Goal: Task Accomplishment & Management: Use online tool/utility

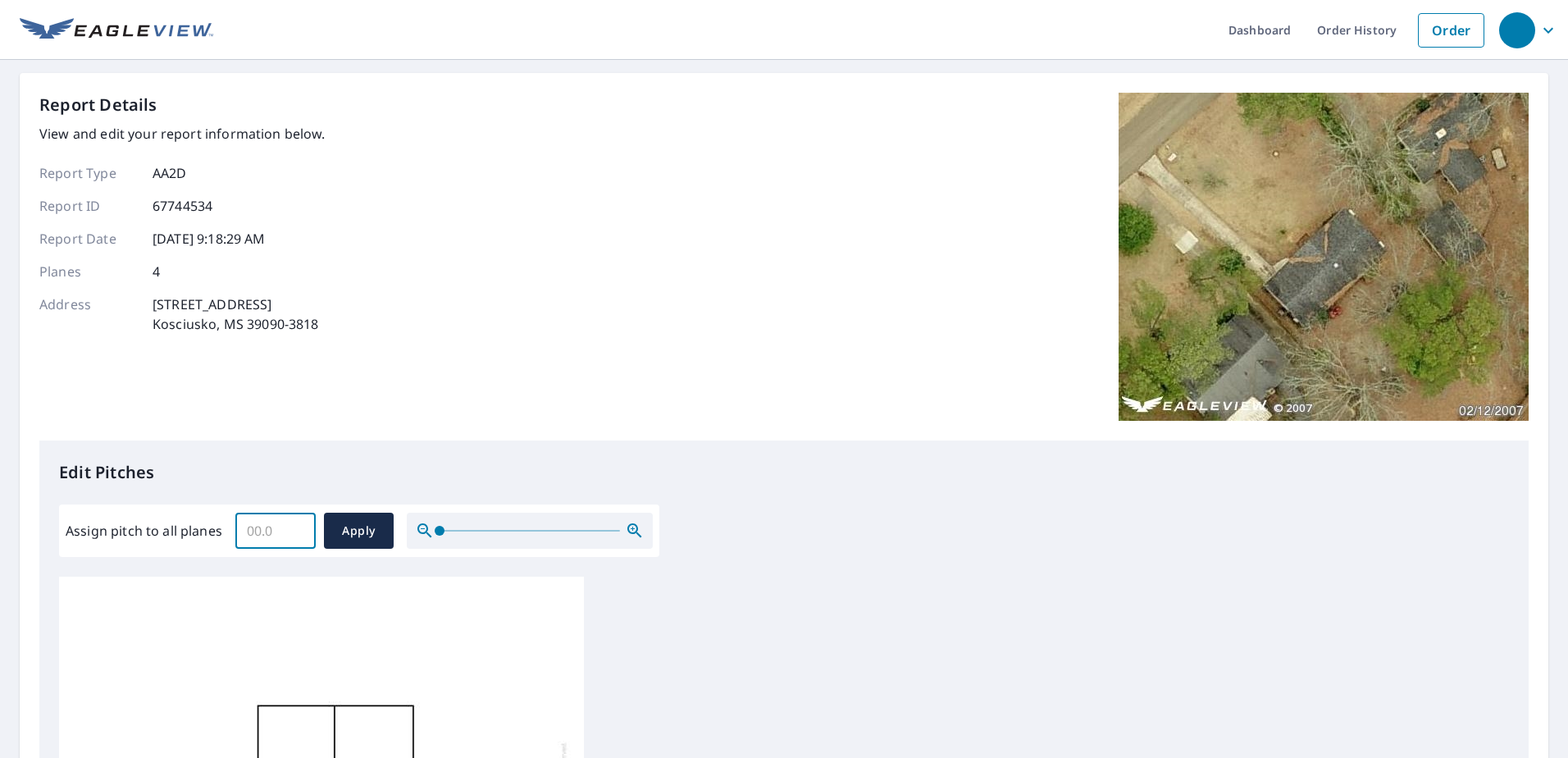
click at [257, 534] on input "Assign pitch to all planes" at bounding box center [275, 530] width 80 height 46
click at [298, 529] on input "0.1" at bounding box center [275, 530] width 80 height 46
click at [298, 529] on input "0.2" at bounding box center [275, 530] width 80 height 46
click at [298, 529] on input "0.3" at bounding box center [275, 530] width 80 height 46
click at [298, 529] on input "0.5" at bounding box center [275, 530] width 80 height 46
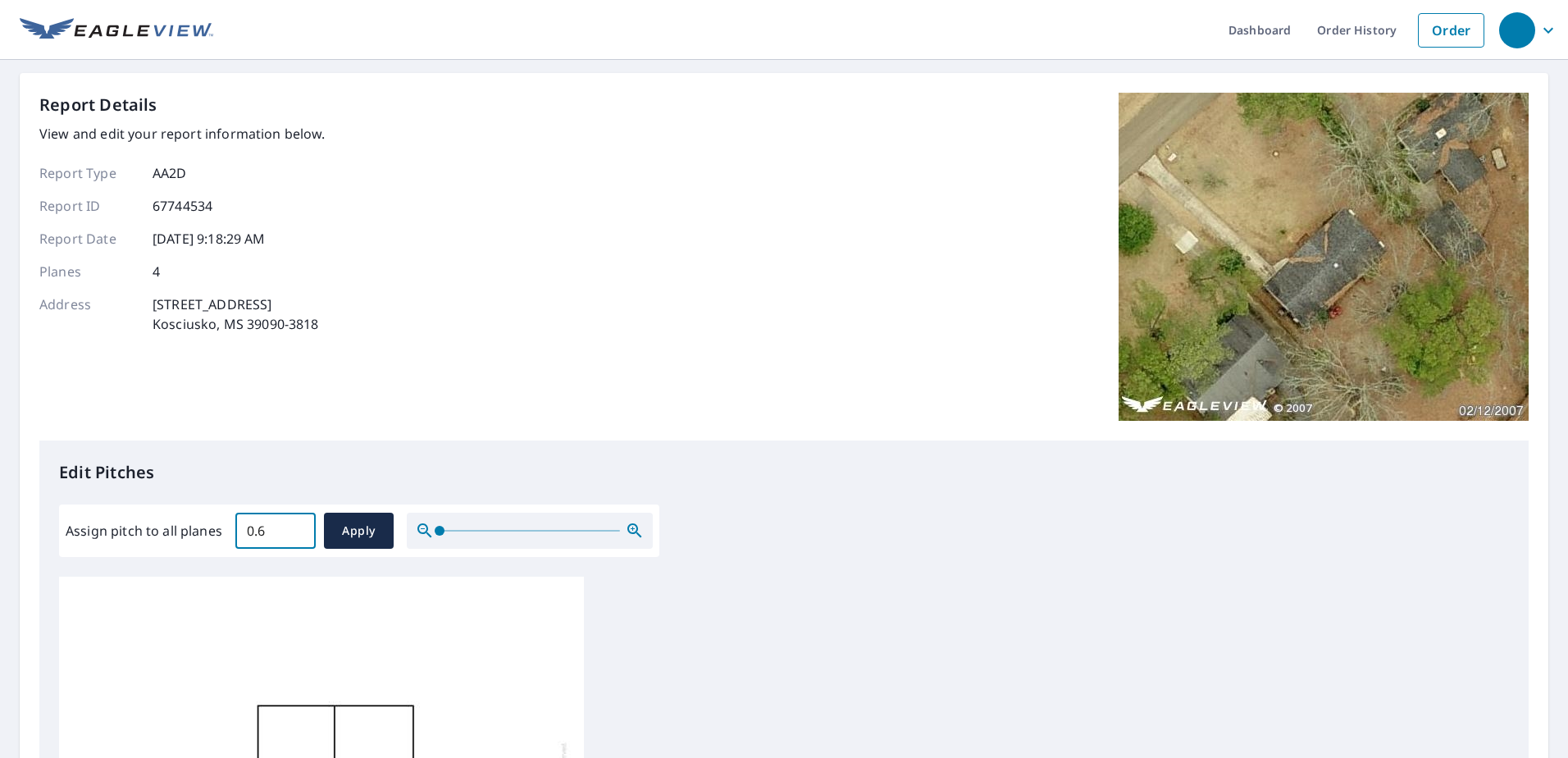
click at [298, 529] on input "0.6" at bounding box center [275, 530] width 80 height 46
click at [298, 527] on input "0.7" at bounding box center [275, 530] width 80 height 46
click at [298, 527] on input "0.8" at bounding box center [275, 530] width 80 height 46
click at [299, 528] on input "0.9" at bounding box center [275, 530] width 80 height 46
click at [299, 528] on input "1" at bounding box center [275, 530] width 80 height 46
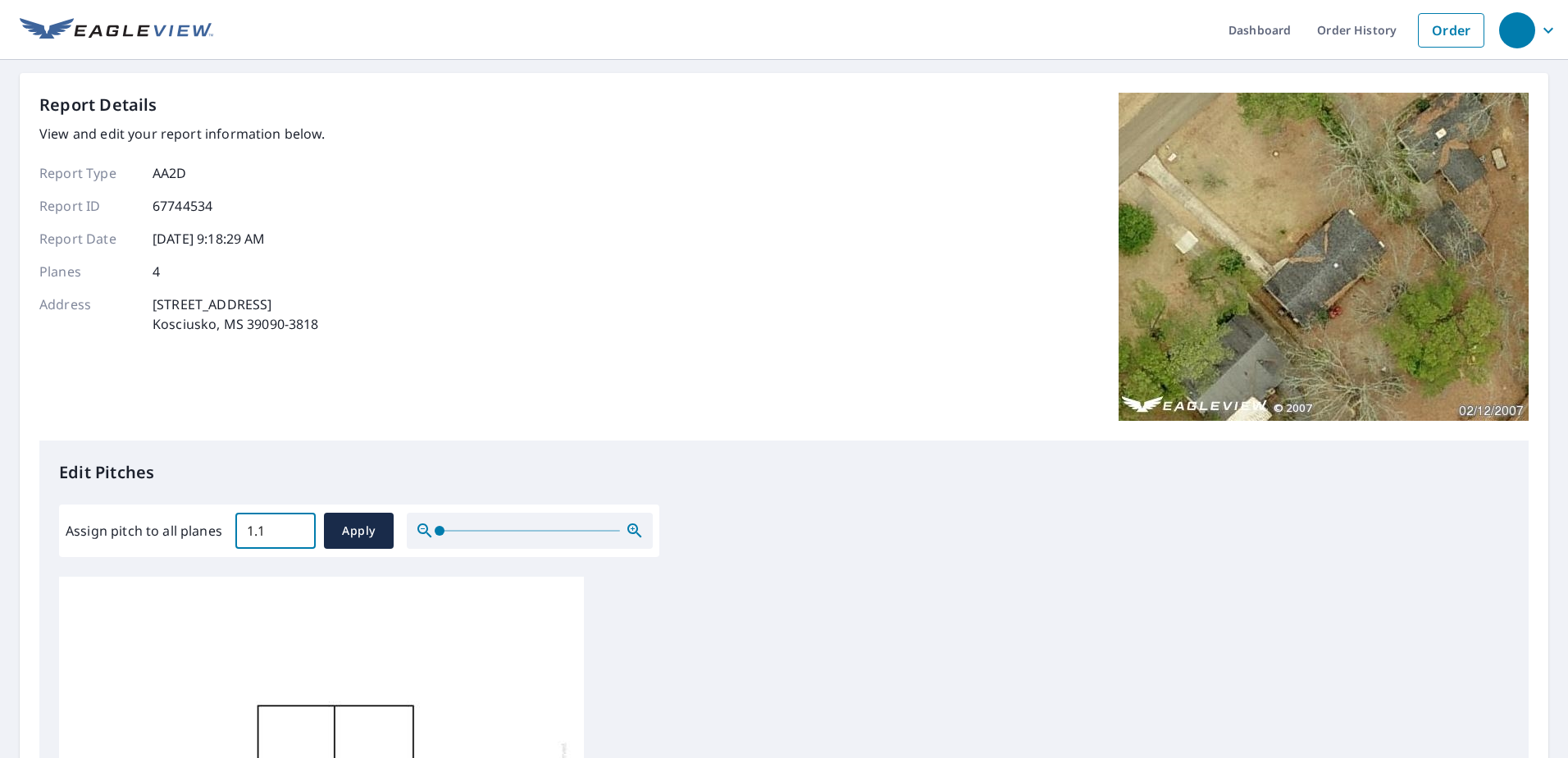
click at [299, 528] on input "1.1" at bounding box center [275, 530] width 80 height 46
click at [299, 528] on input "1.2" at bounding box center [275, 530] width 80 height 46
click at [299, 528] on input "1.3" at bounding box center [275, 530] width 80 height 46
click at [299, 528] on input "1.4" at bounding box center [275, 530] width 80 height 46
click at [299, 528] on input "1.5" at bounding box center [275, 530] width 80 height 46
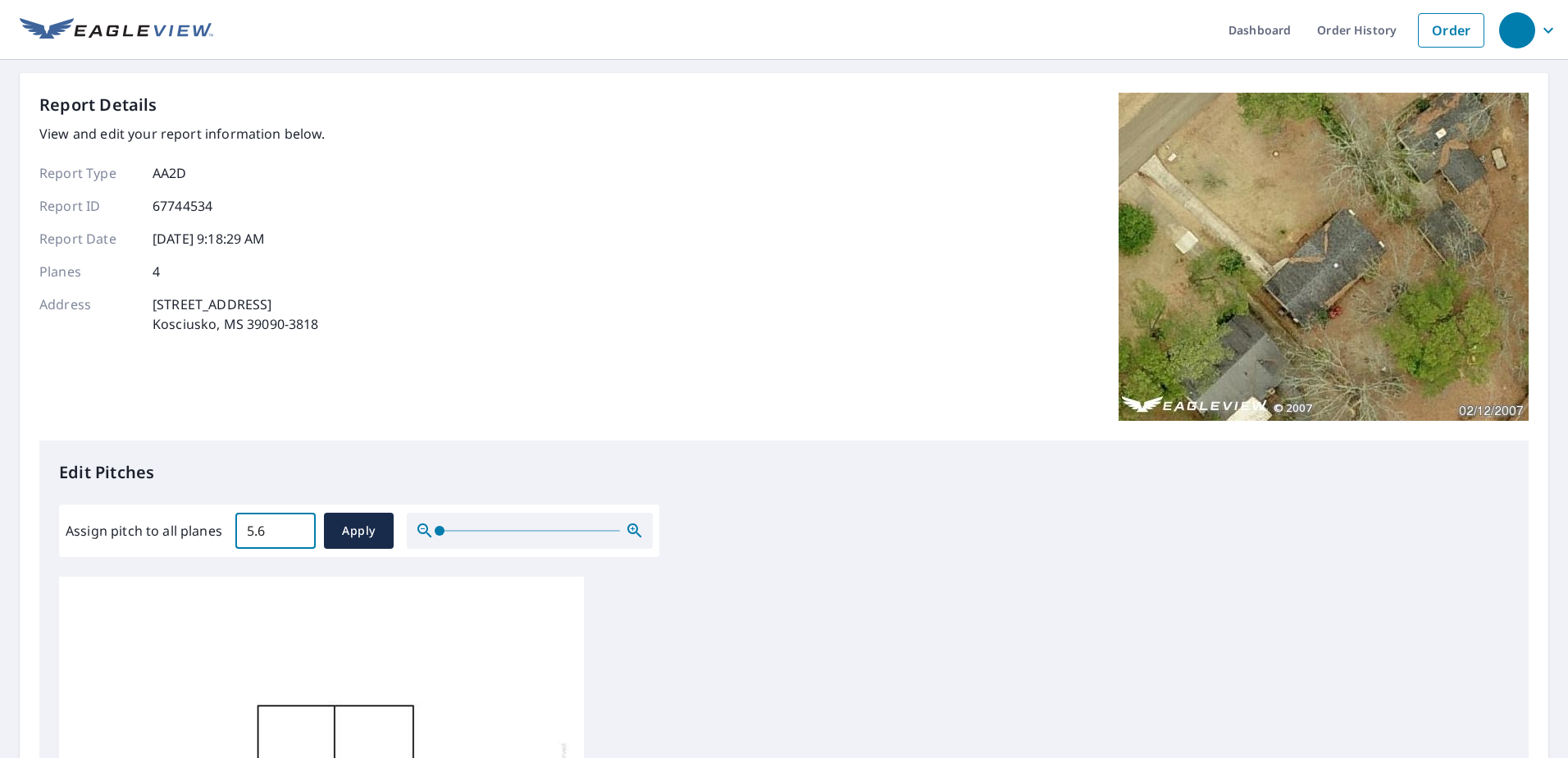
click at [299, 528] on input "5.6" at bounding box center [275, 530] width 80 height 46
click at [299, 528] on input "5.7" at bounding box center [275, 530] width 80 height 46
click at [299, 528] on input "5.8" at bounding box center [275, 530] width 80 height 46
click at [299, 528] on input "5.9" at bounding box center [275, 530] width 80 height 46
type input "6"
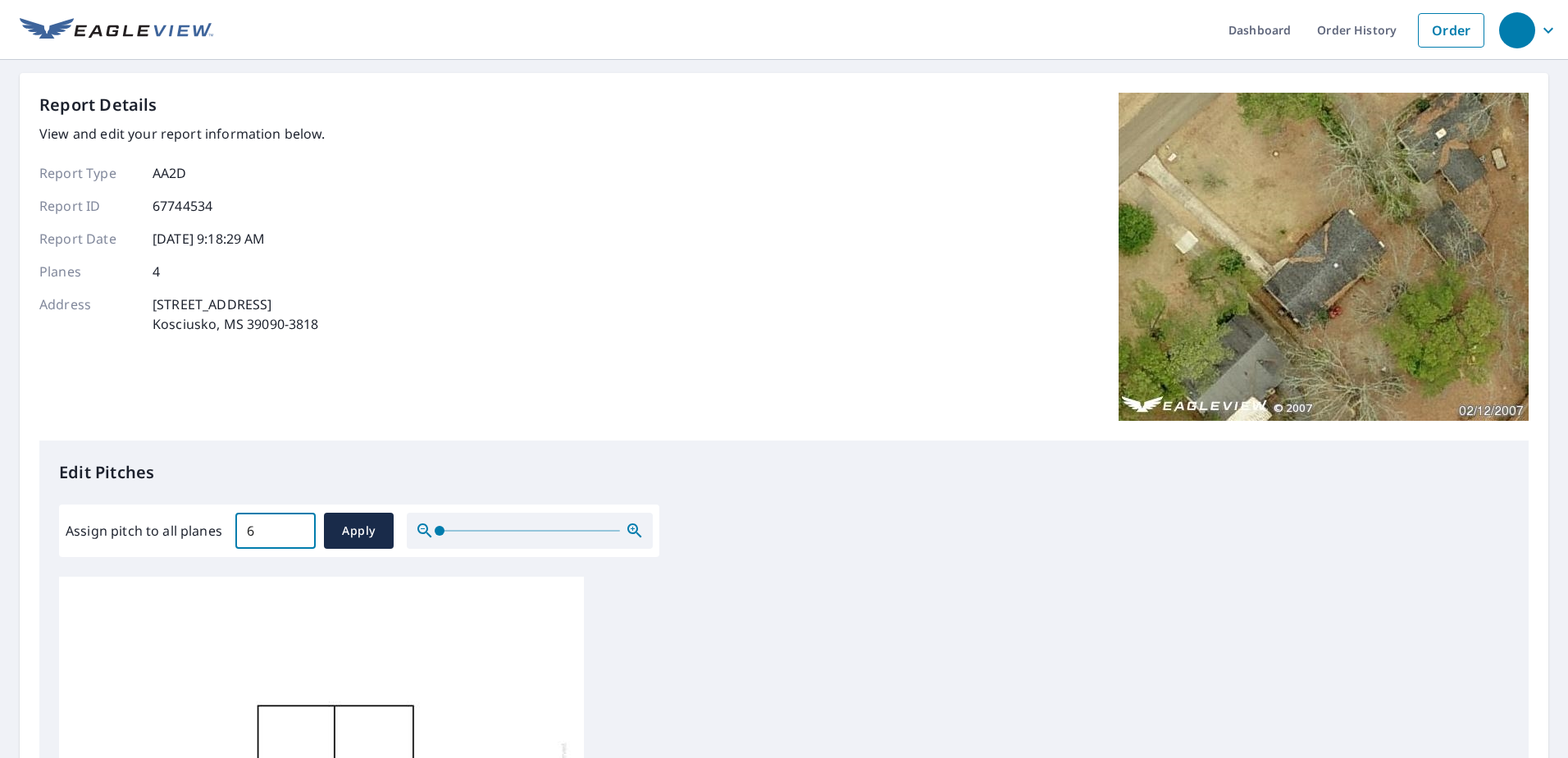
click at [299, 528] on input "6" at bounding box center [275, 530] width 80 height 46
click at [351, 539] on span "Apply" at bounding box center [358, 530] width 43 height 20
type input "6"
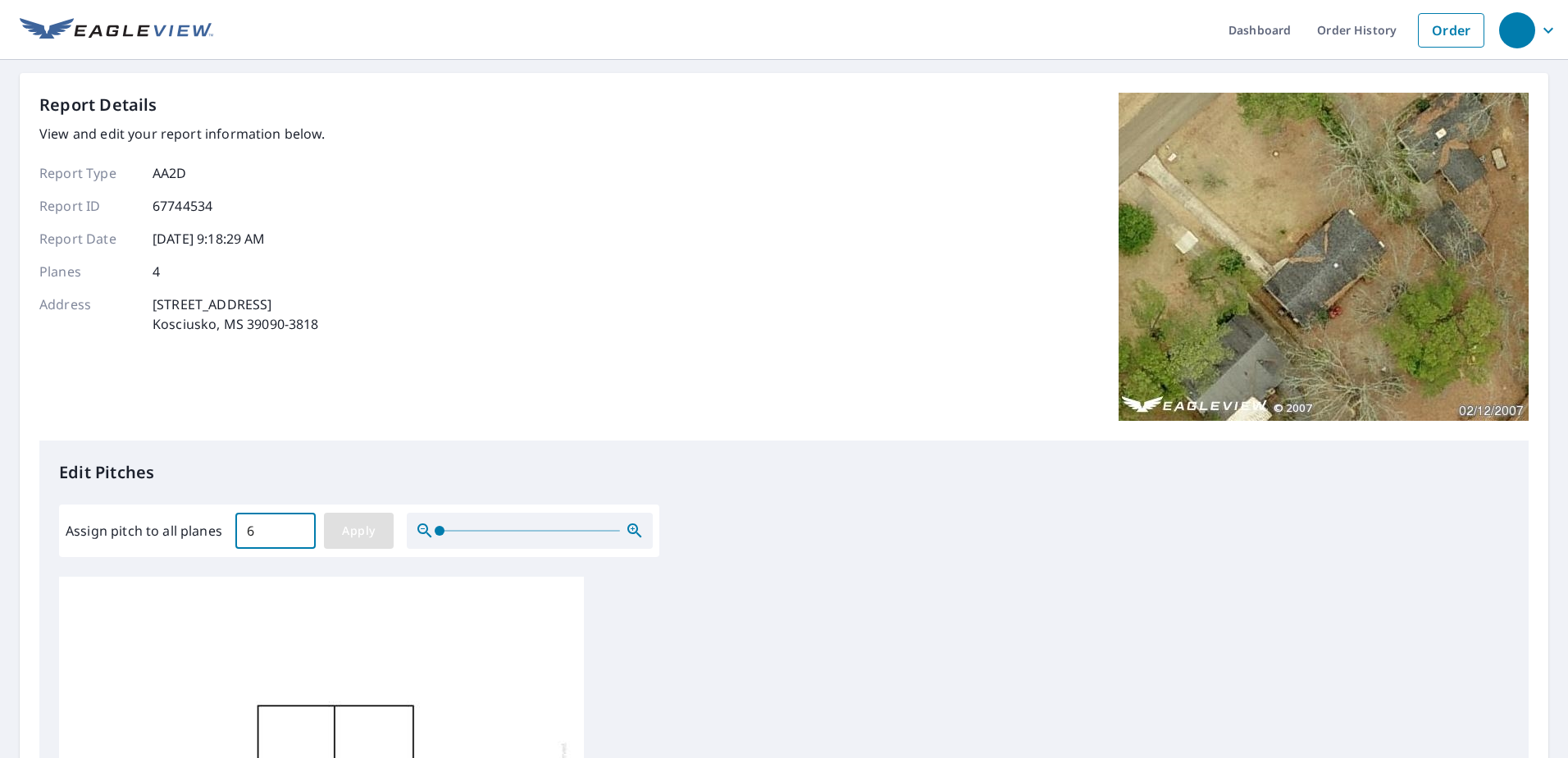
type input "6"
click at [361, 525] on span "Apply" at bounding box center [358, 530] width 43 height 20
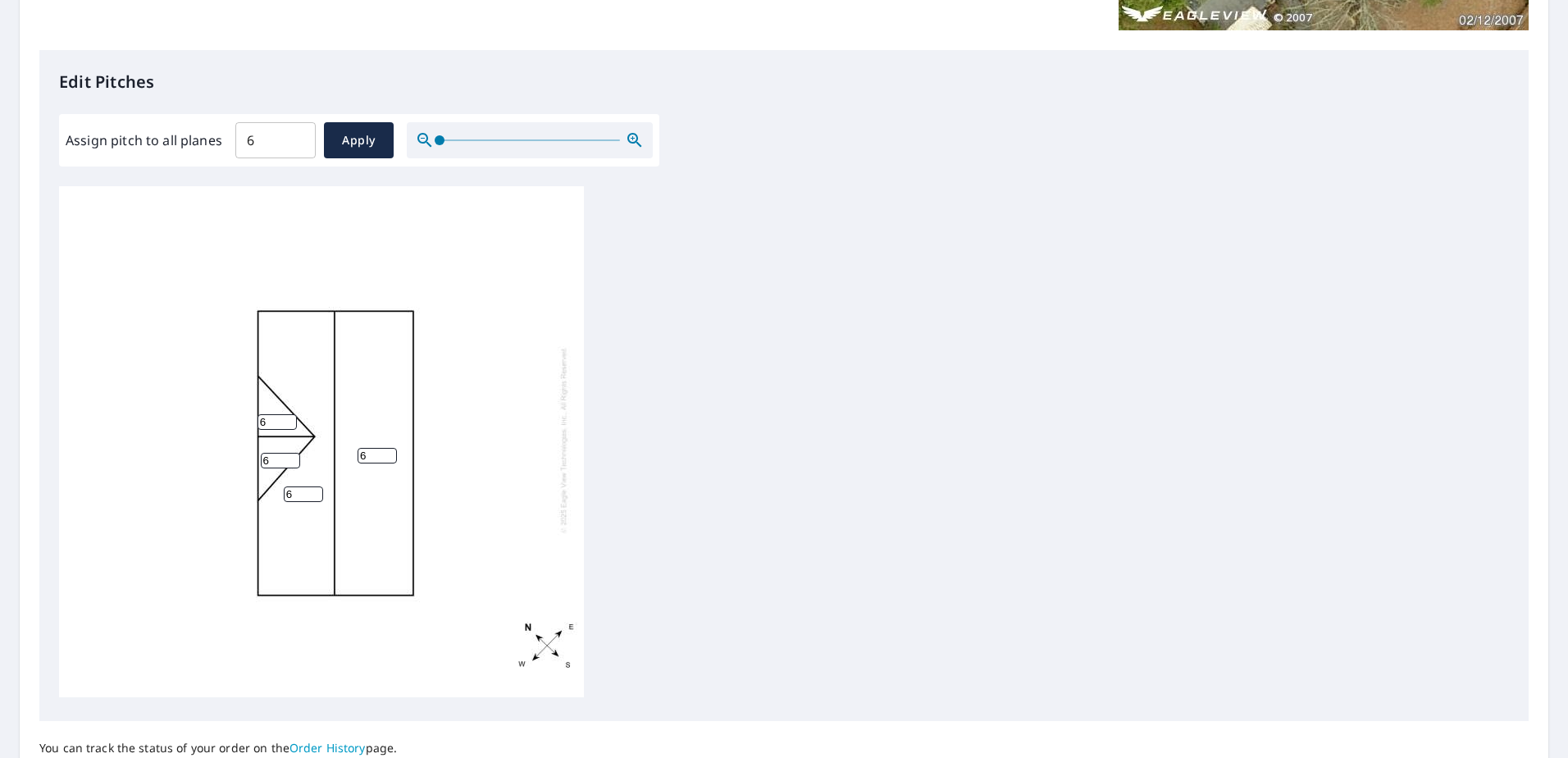
scroll to position [410, 0]
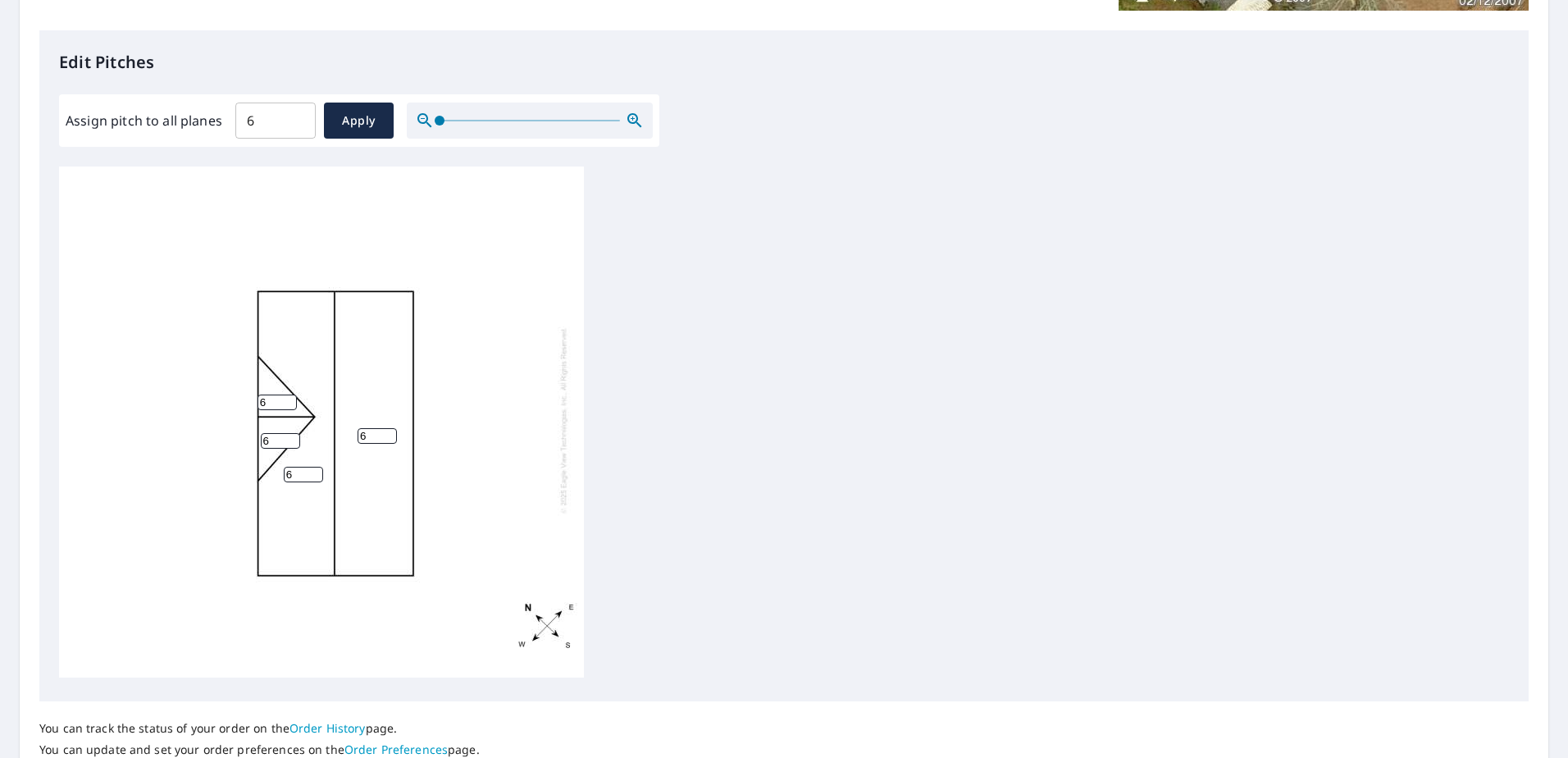
click at [351, 514] on div "6 6 6 6" at bounding box center [321, 420] width 525 height 515
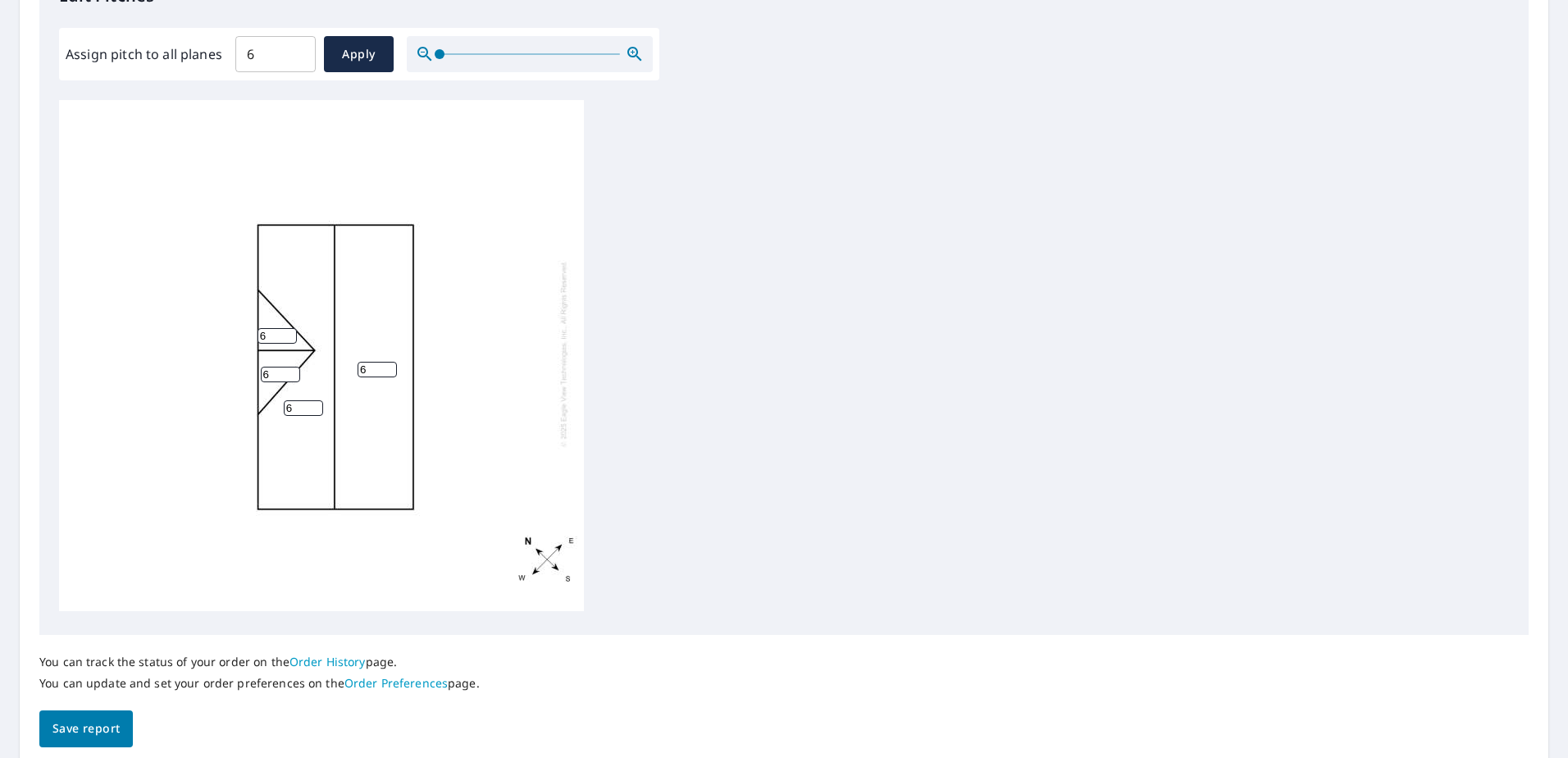
scroll to position [541, 0]
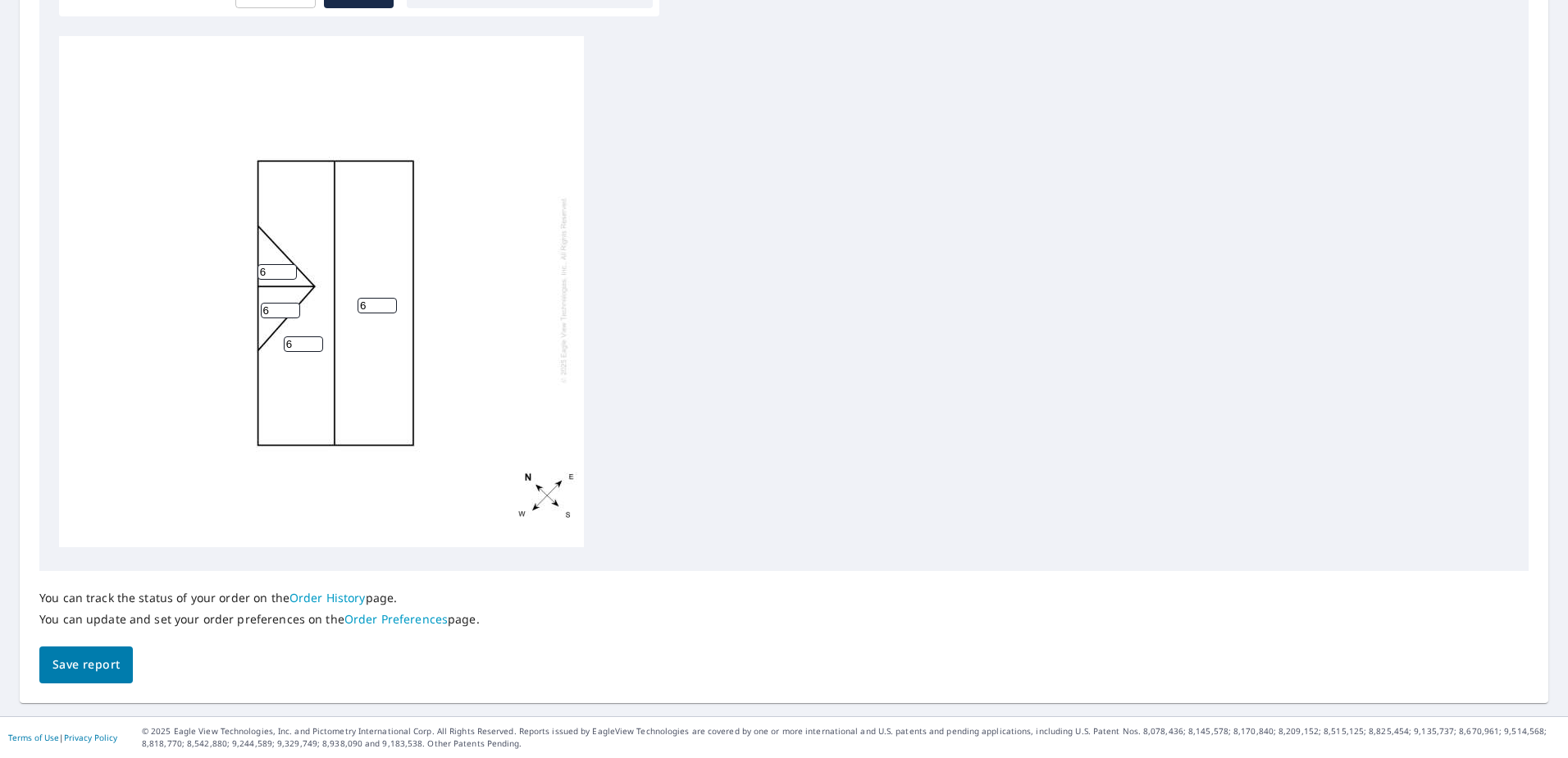
click at [93, 664] on span "Save report" at bounding box center [86, 664] width 67 height 20
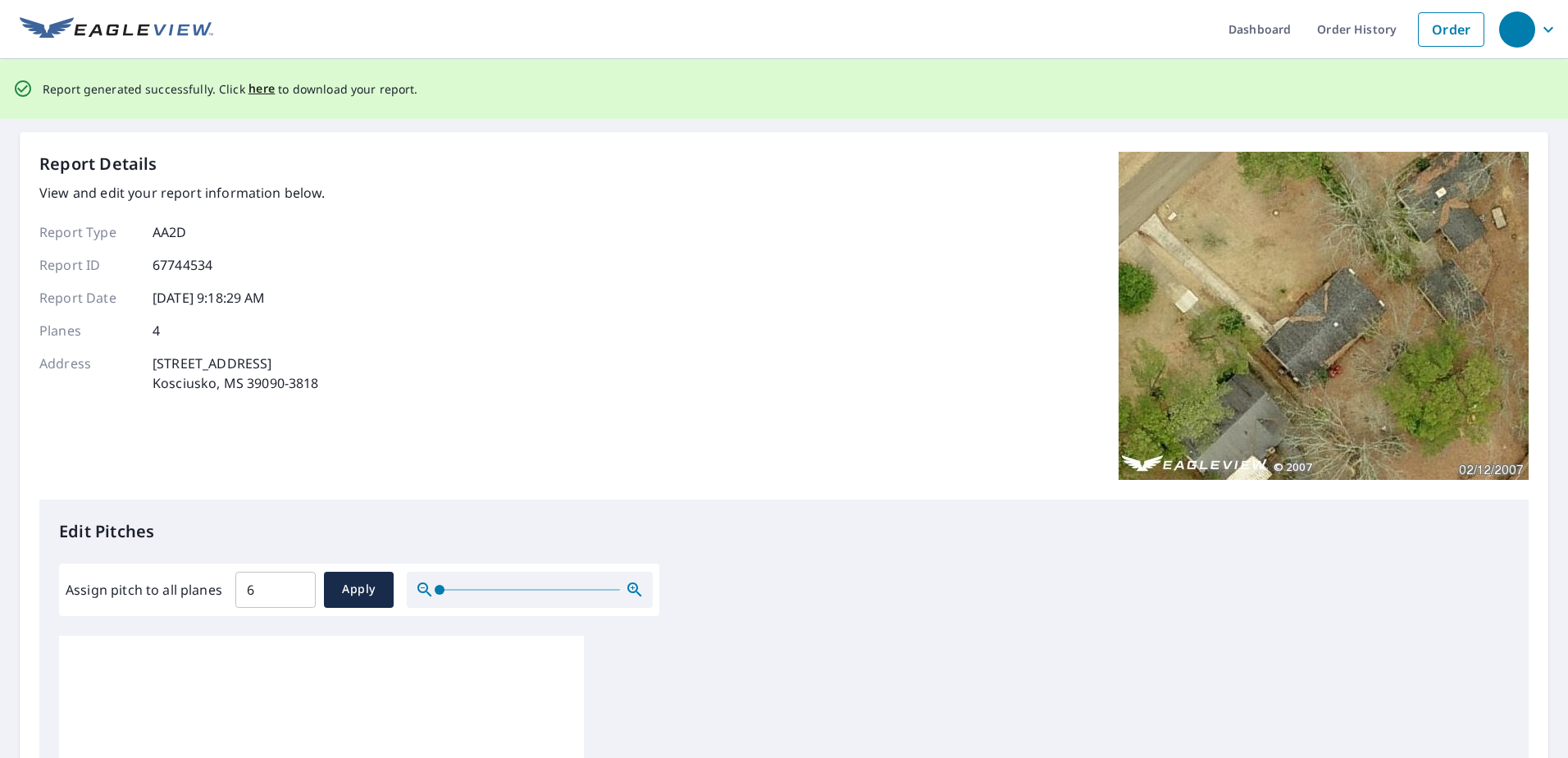
scroll to position [0, 0]
click at [258, 91] on span "here" at bounding box center [262, 89] width 27 height 20
